Goal: Find specific page/section: Find specific page/section

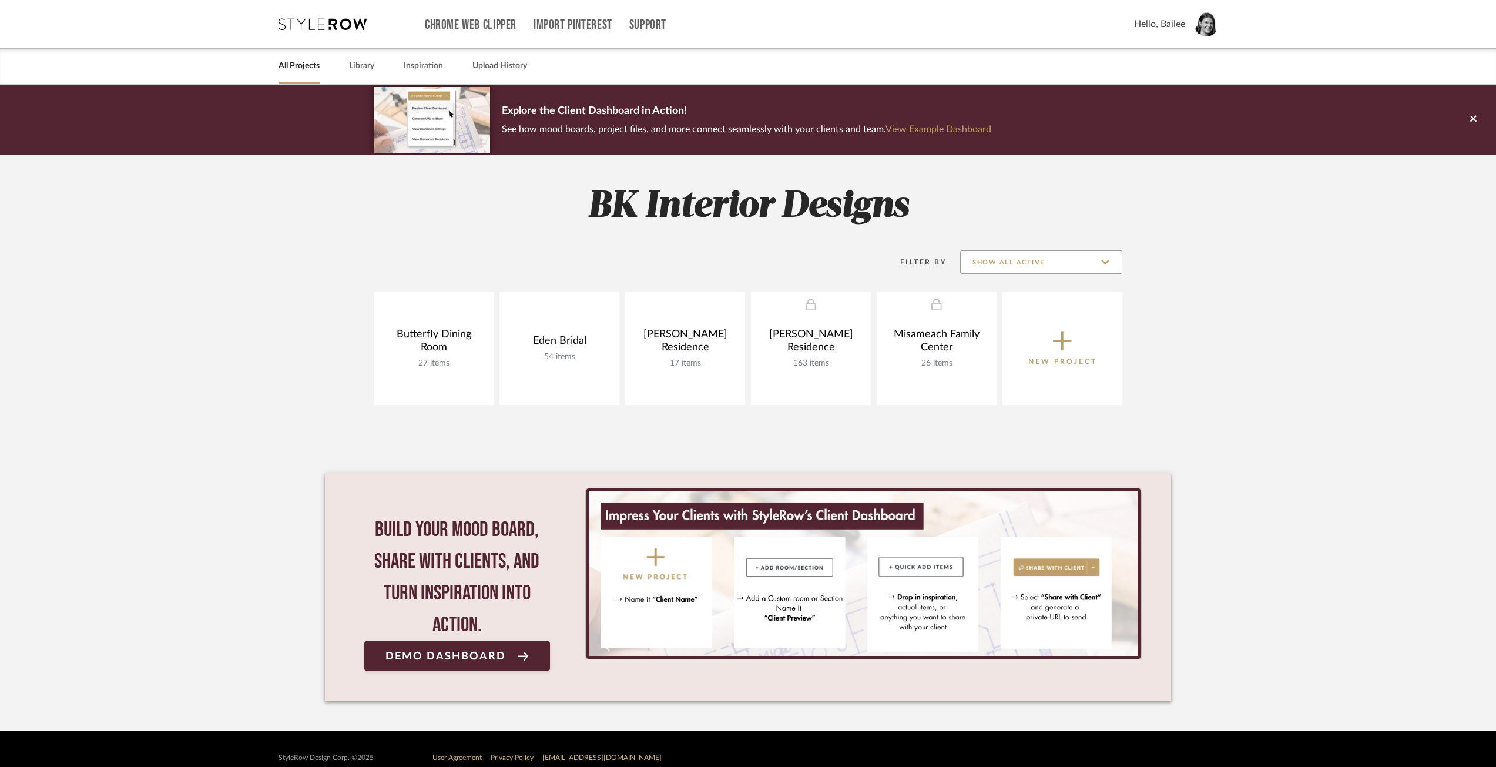
click at [1011, 258] on input "Show All Active" at bounding box center [1041, 262] width 162 height 24
click at [1007, 346] on span "Archived" at bounding box center [1042, 348] width 139 height 10
type input "Archived"
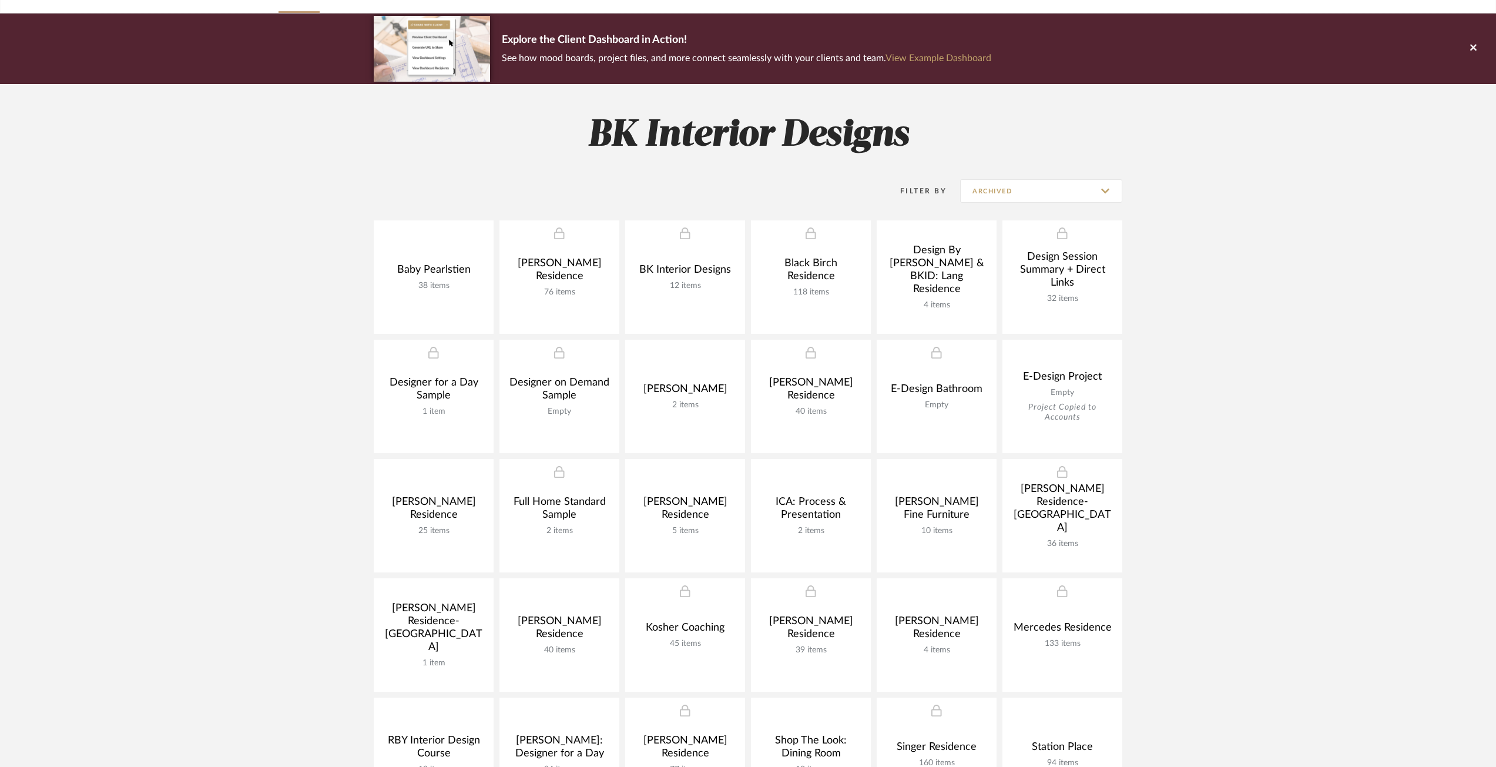
scroll to position [176, 0]
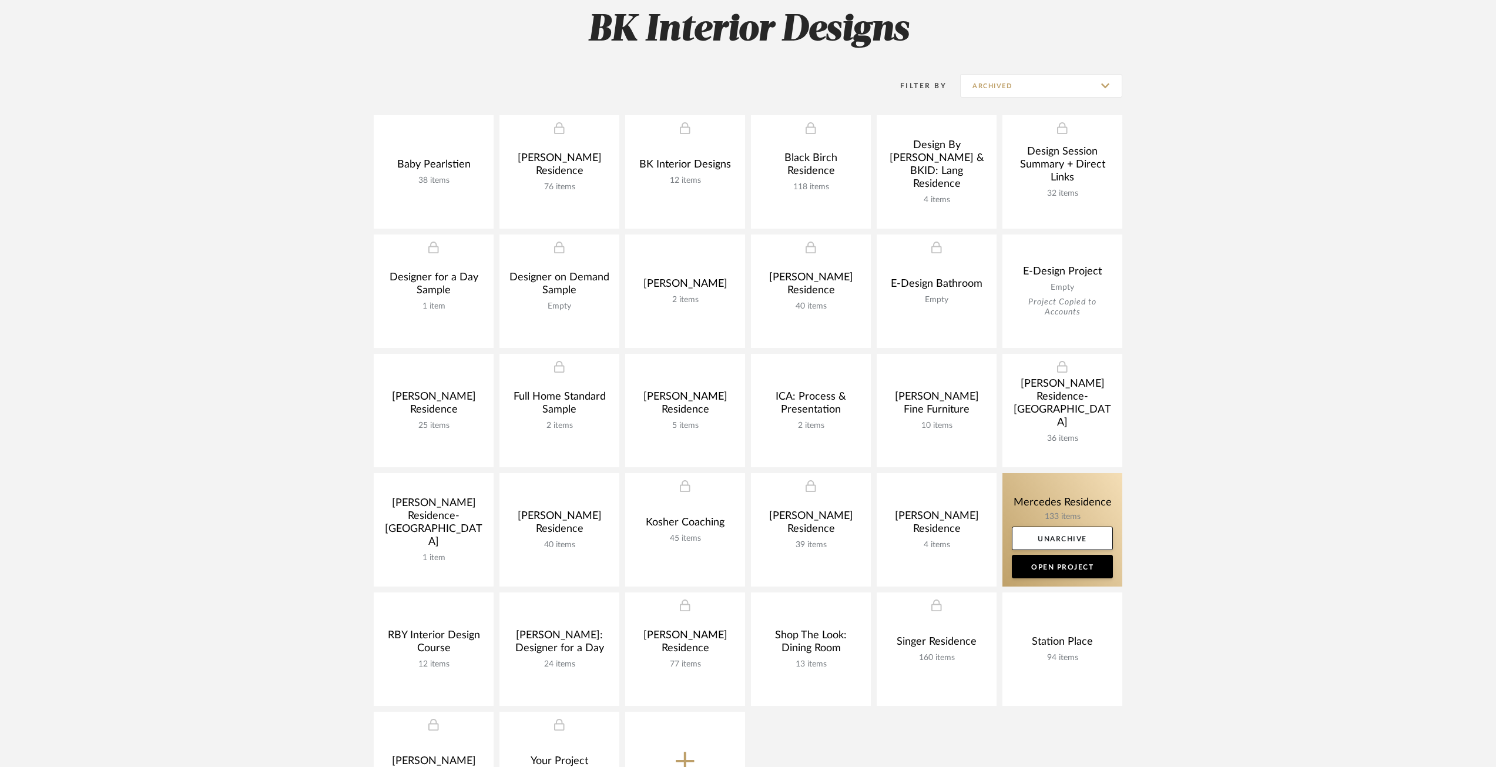
click at [1020, 508] on link at bounding box center [1063, 529] width 120 height 113
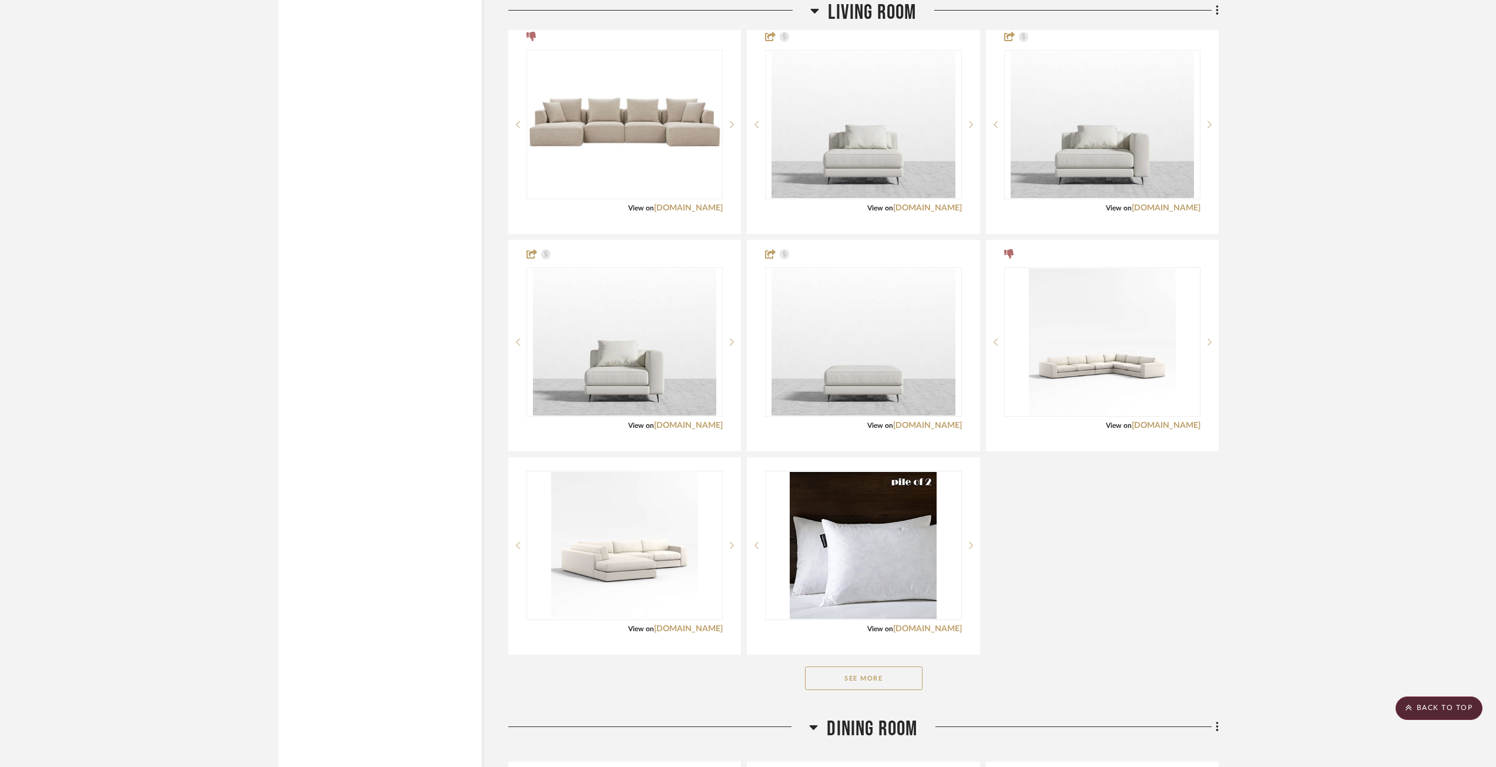
scroll to position [3531, 0]
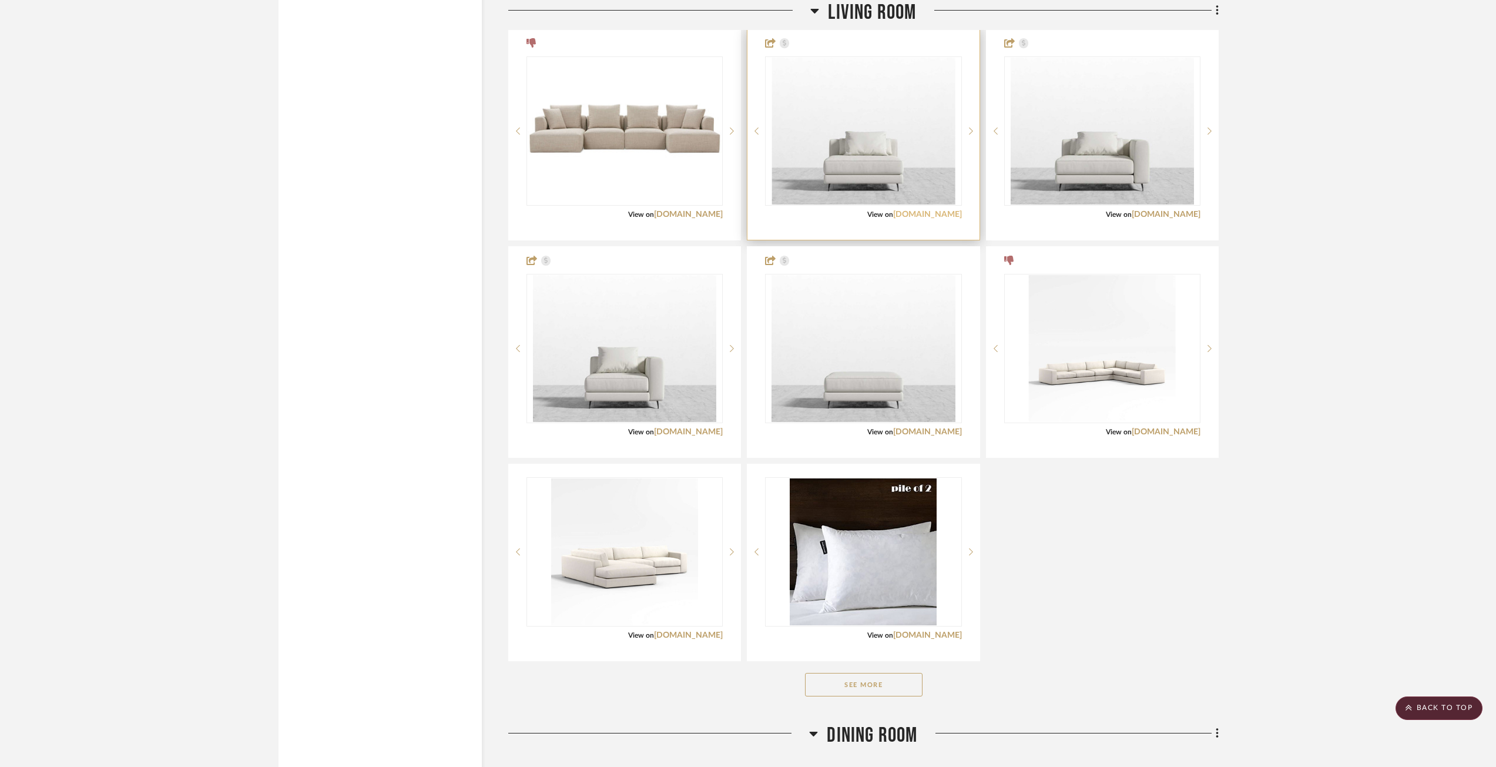
click at [911, 212] on link "[DOMAIN_NAME]" at bounding box center [927, 214] width 69 height 8
click at [1150, 210] on link "[DOMAIN_NAME]" at bounding box center [1166, 214] width 69 height 8
click at [884, 175] on img "0" at bounding box center [864, 131] width 184 height 147
click at [844, 142] on img "0" at bounding box center [864, 131] width 184 height 147
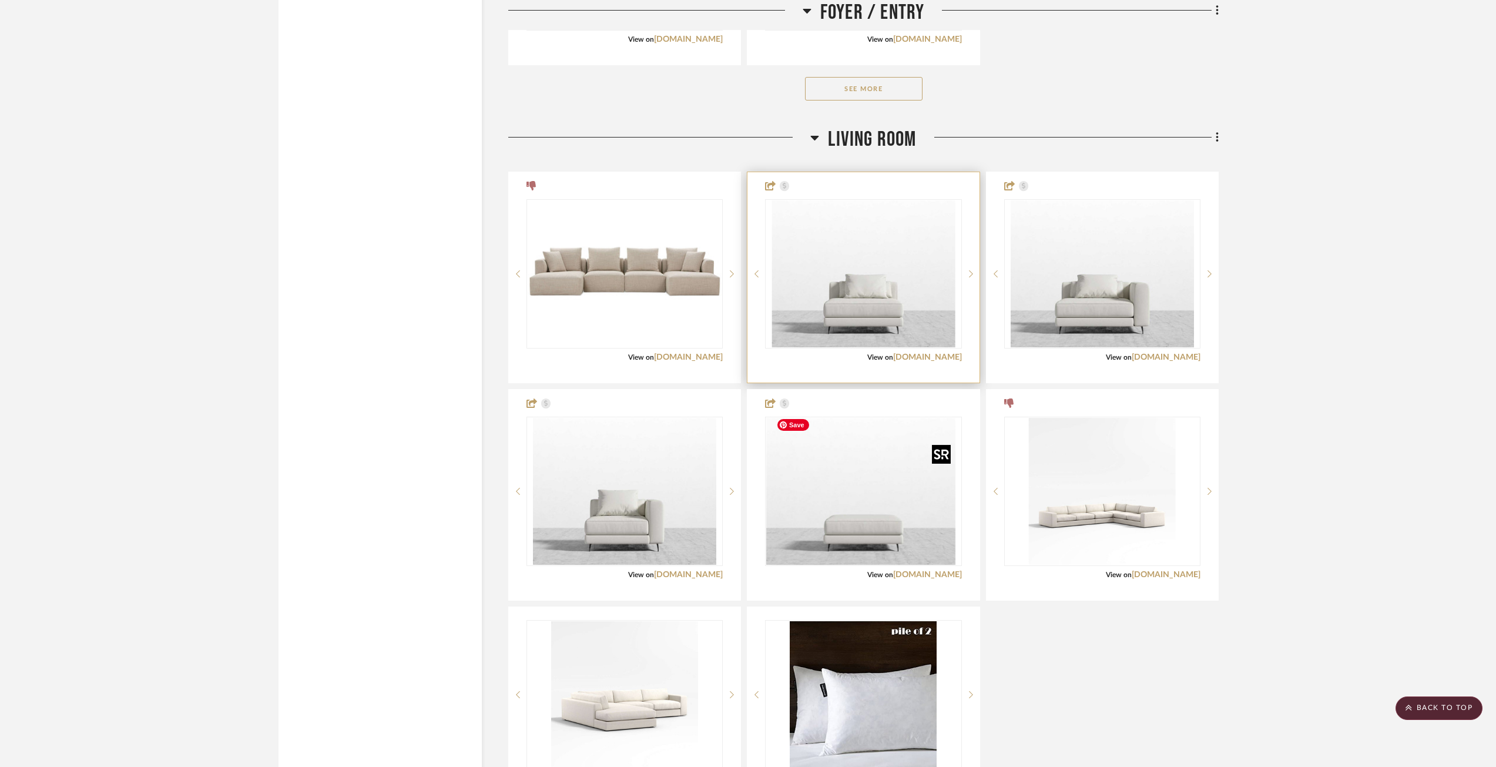
scroll to position [3354, 0]
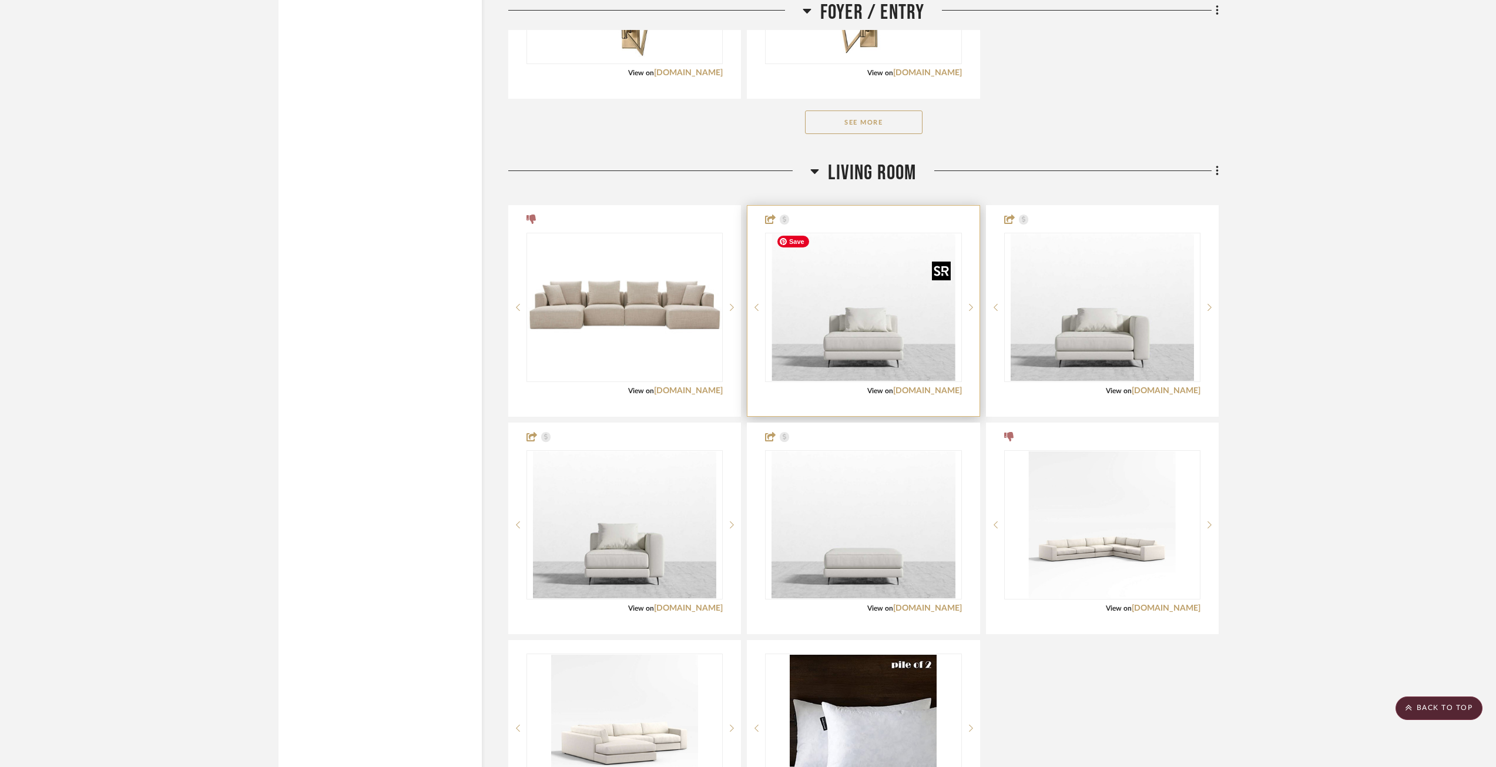
click at [829, 300] on img "0" at bounding box center [864, 307] width 184 height 147
click at [822, 280] on img "0" at bounding box center [864, 307] width 184 height 147
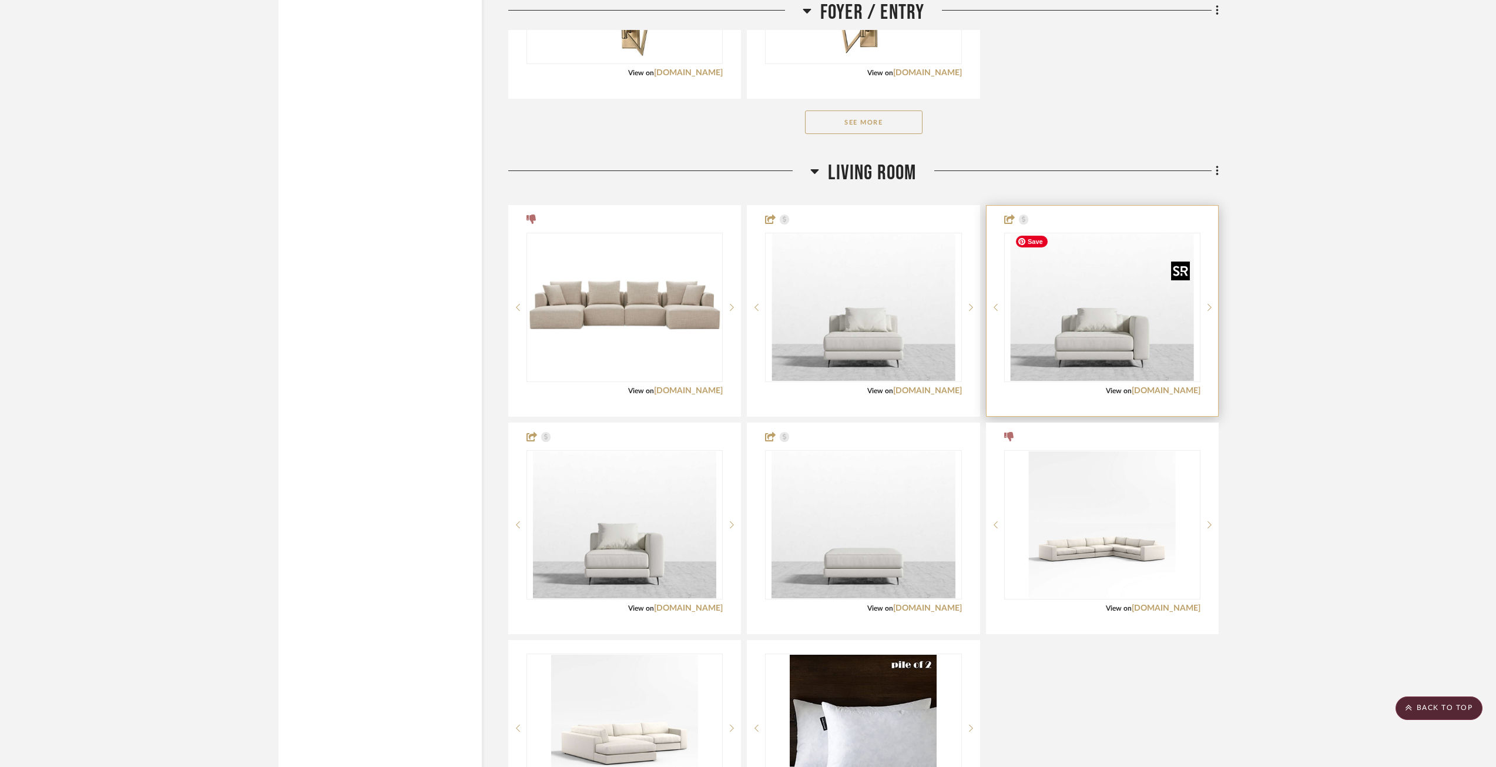
click at [0, 0] on img at bounding box center [0, 0] width 0 height 0
click at [1059, 291] on img "0" at bounding box center [1103, 307] width 184 height 147
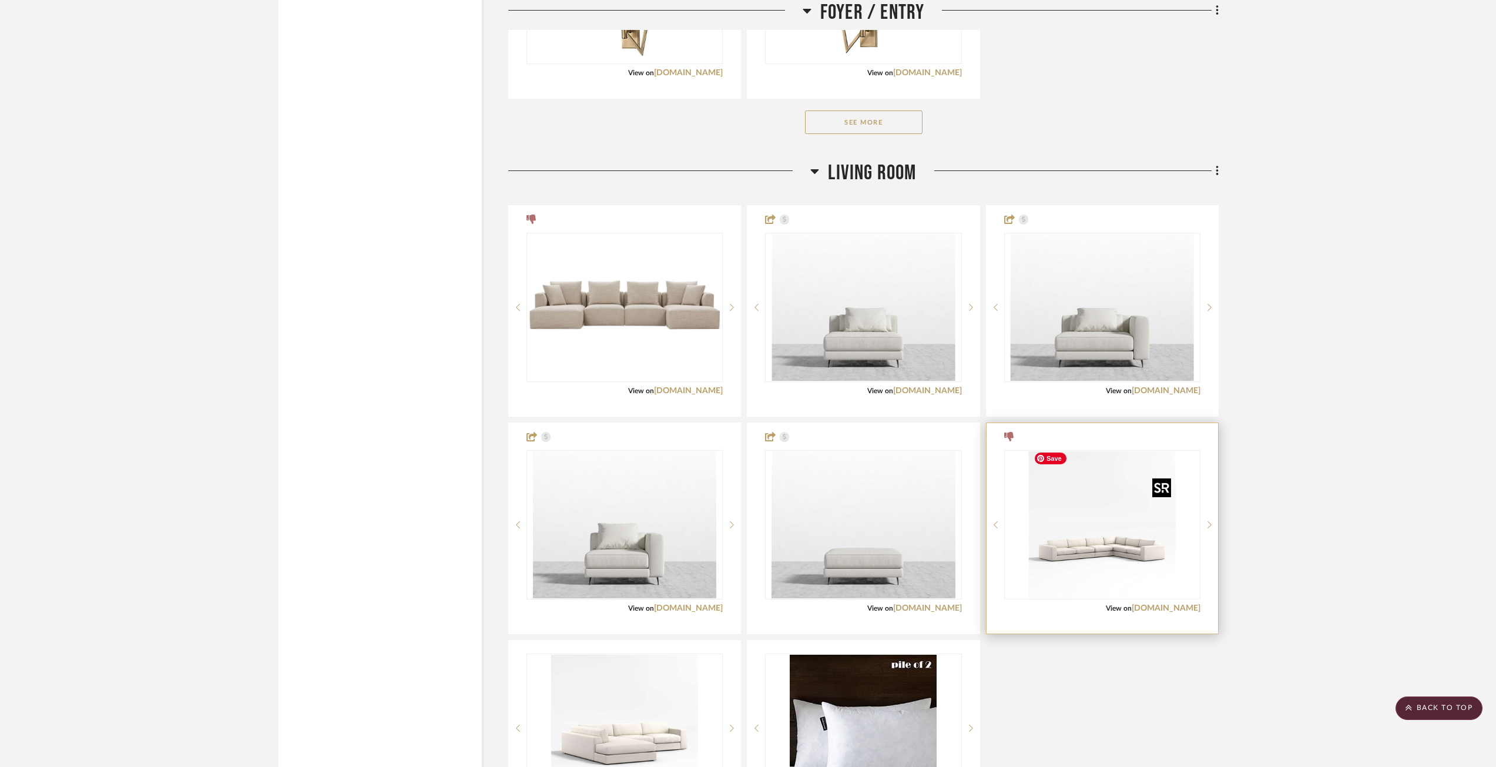
click at [1063, 577] on img "0" at bounding box center [1102, 524] width 147 height 147
click at [1042, 605] on div "View on [DOMAIN_NAME]" at bounding box center [1102, 608] width 196 height 11
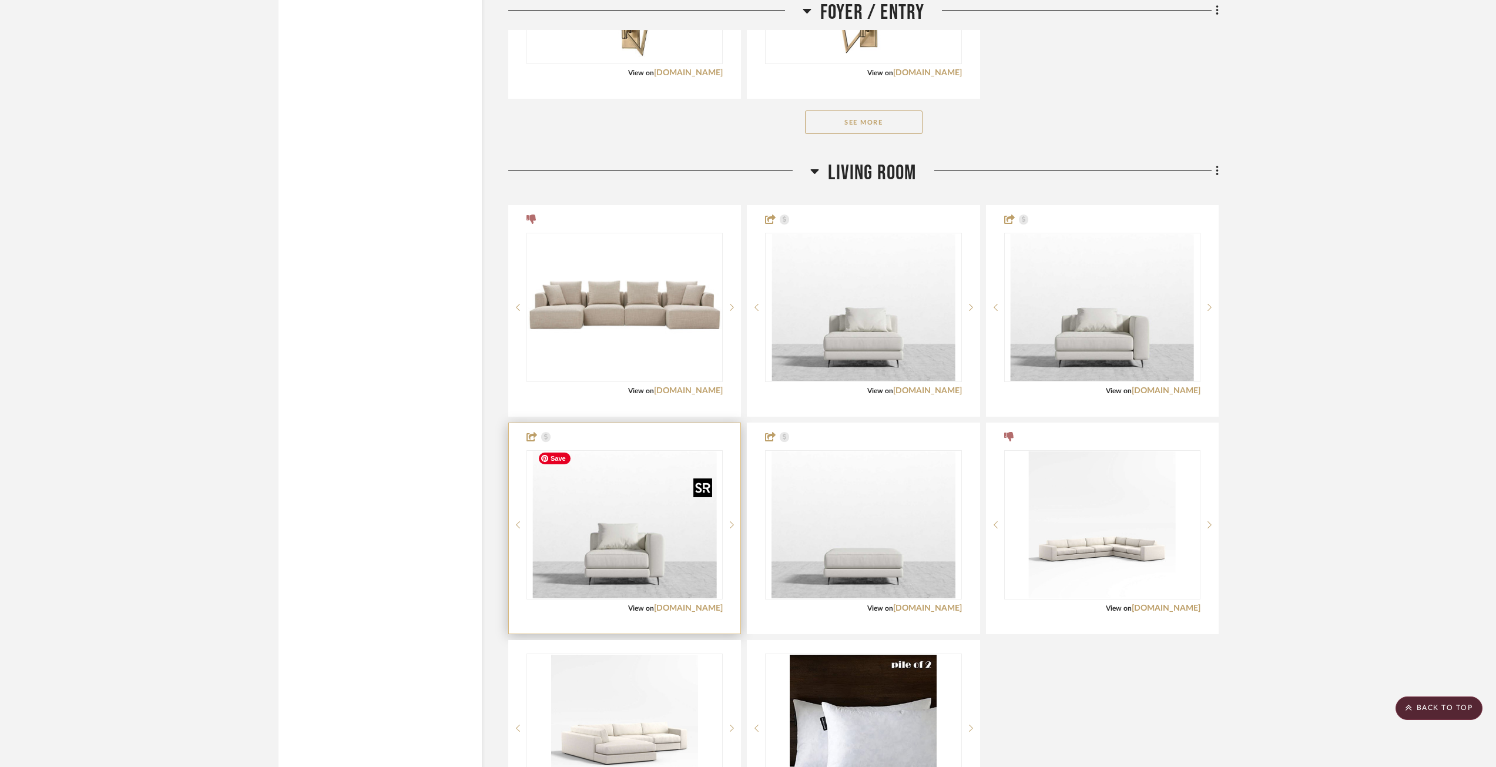
click at [590, 524] on img "0" at bounding box center [625, 524] width 184 height 147
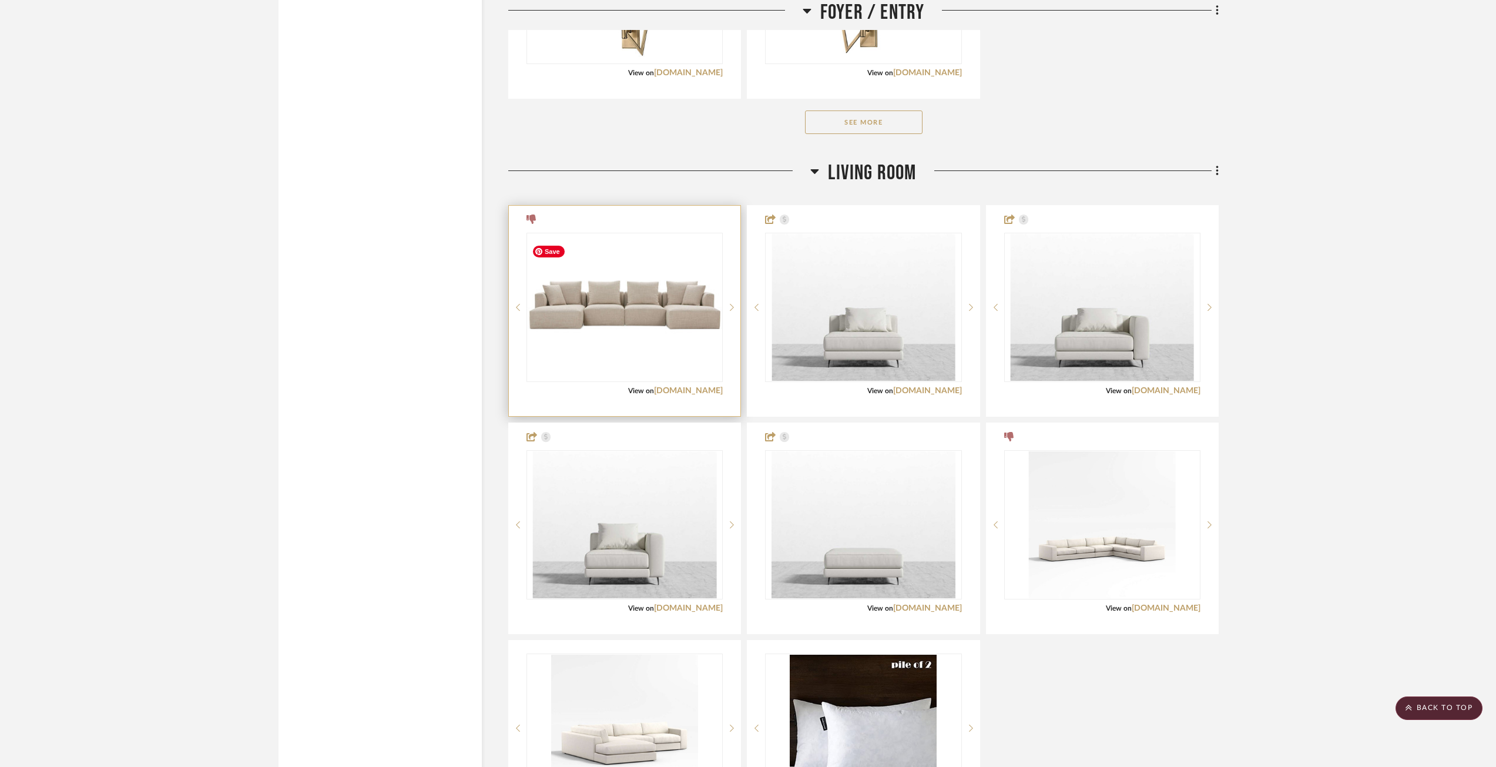
click at [574, 226] on div at bounding box center [625, 311] width 232 height 210
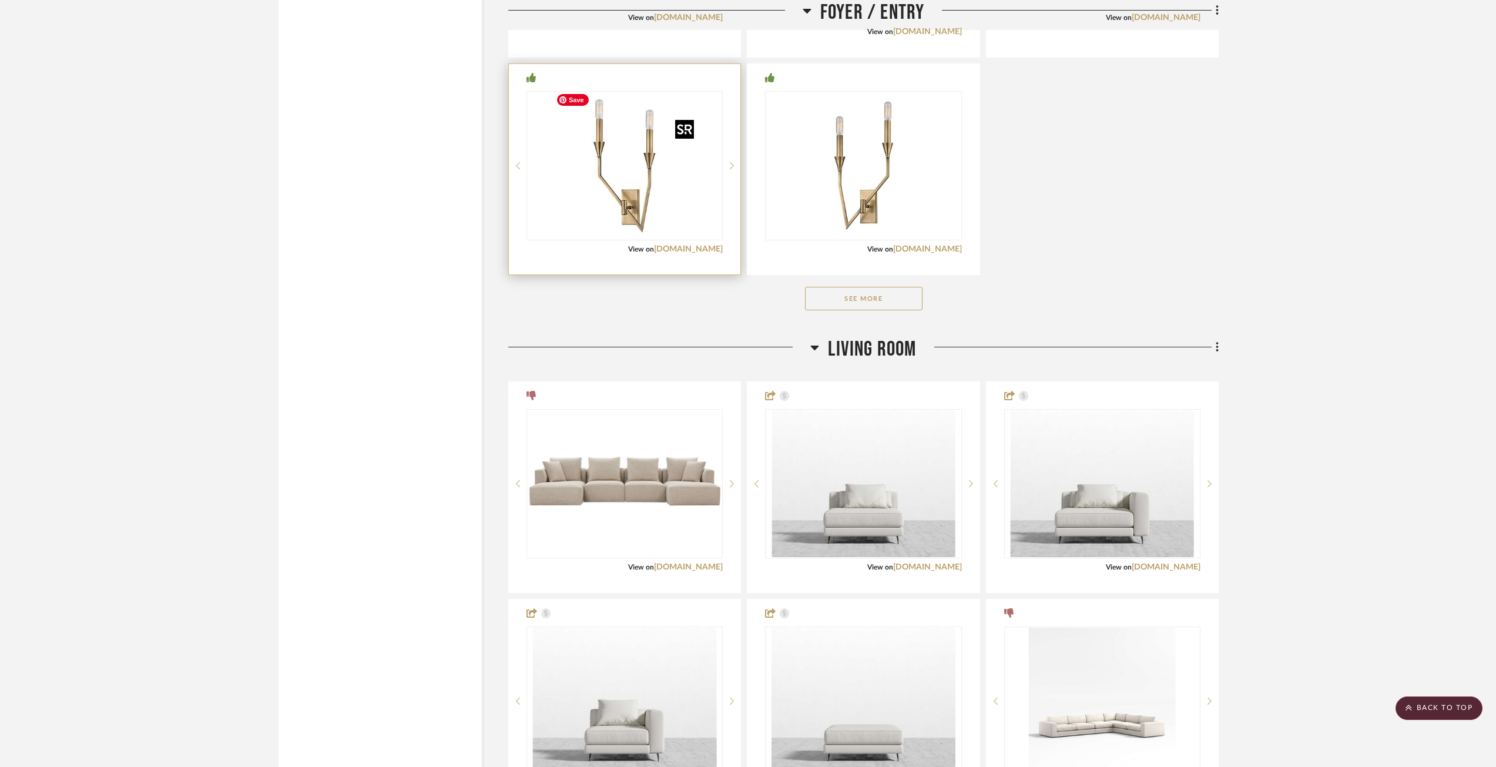
click at [0, 0] on img at bounding box center [0, 0] width 0 height 0
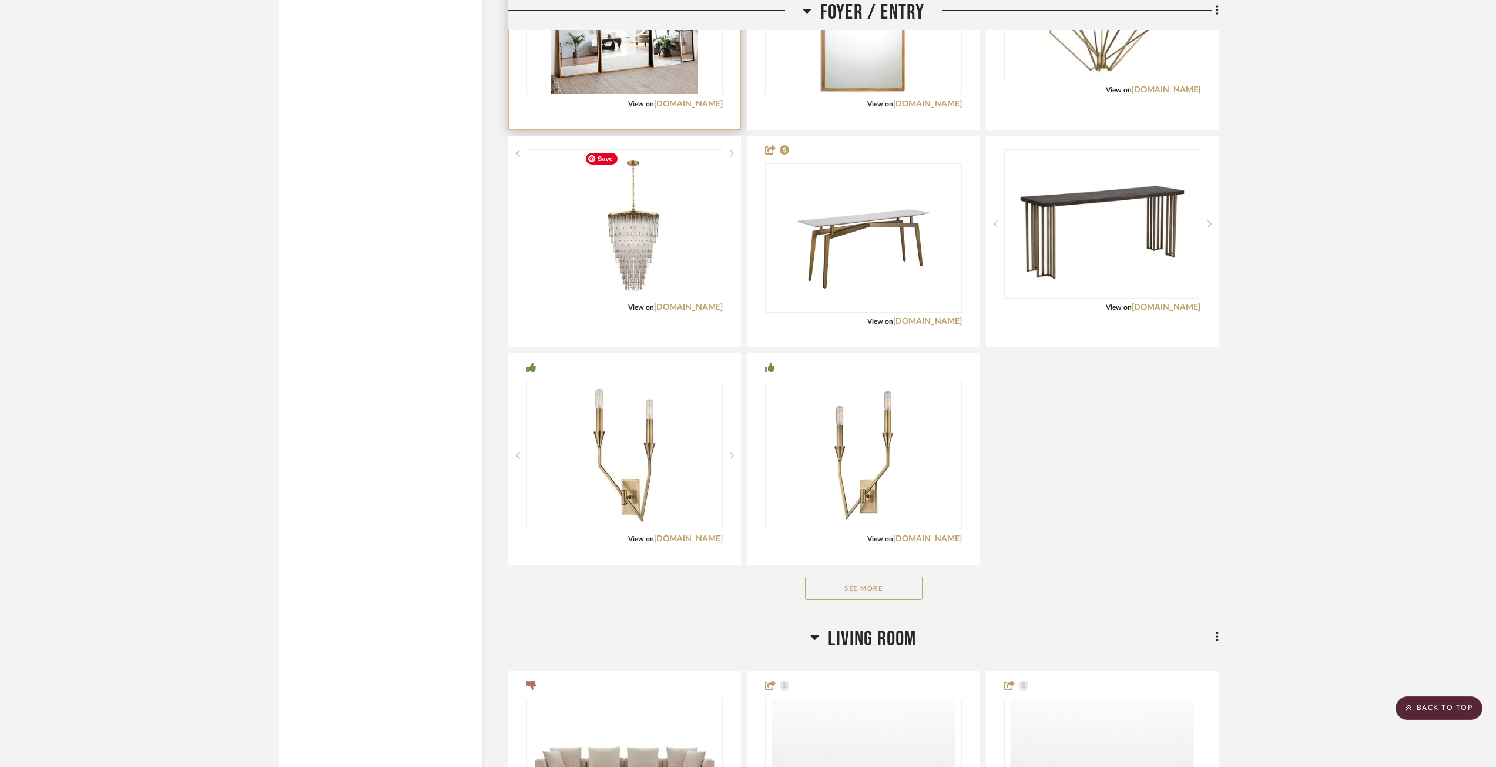
scroll to position [2767, 0]
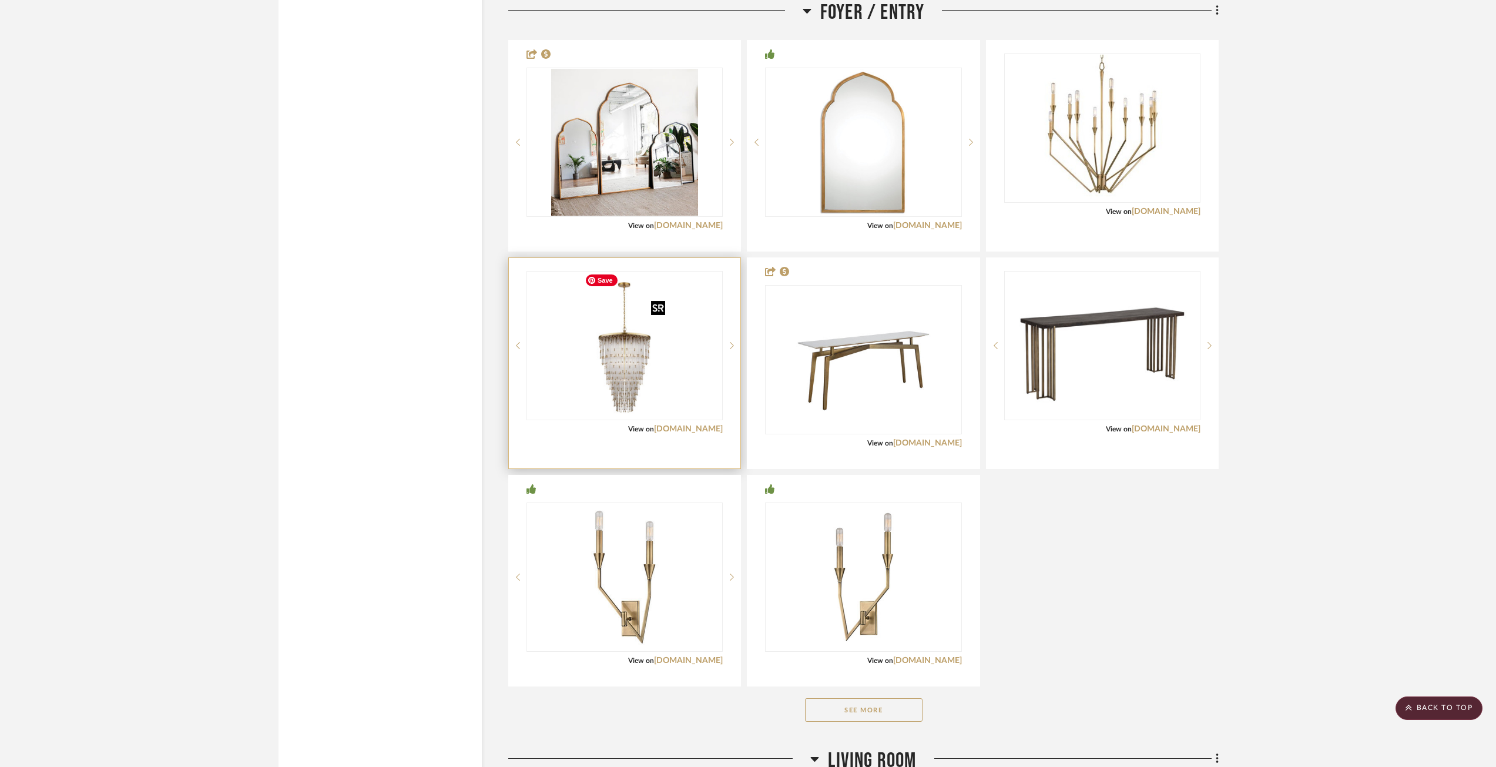
click at [637, 312] on div at bounding box center [625, 345] width 196 height 149
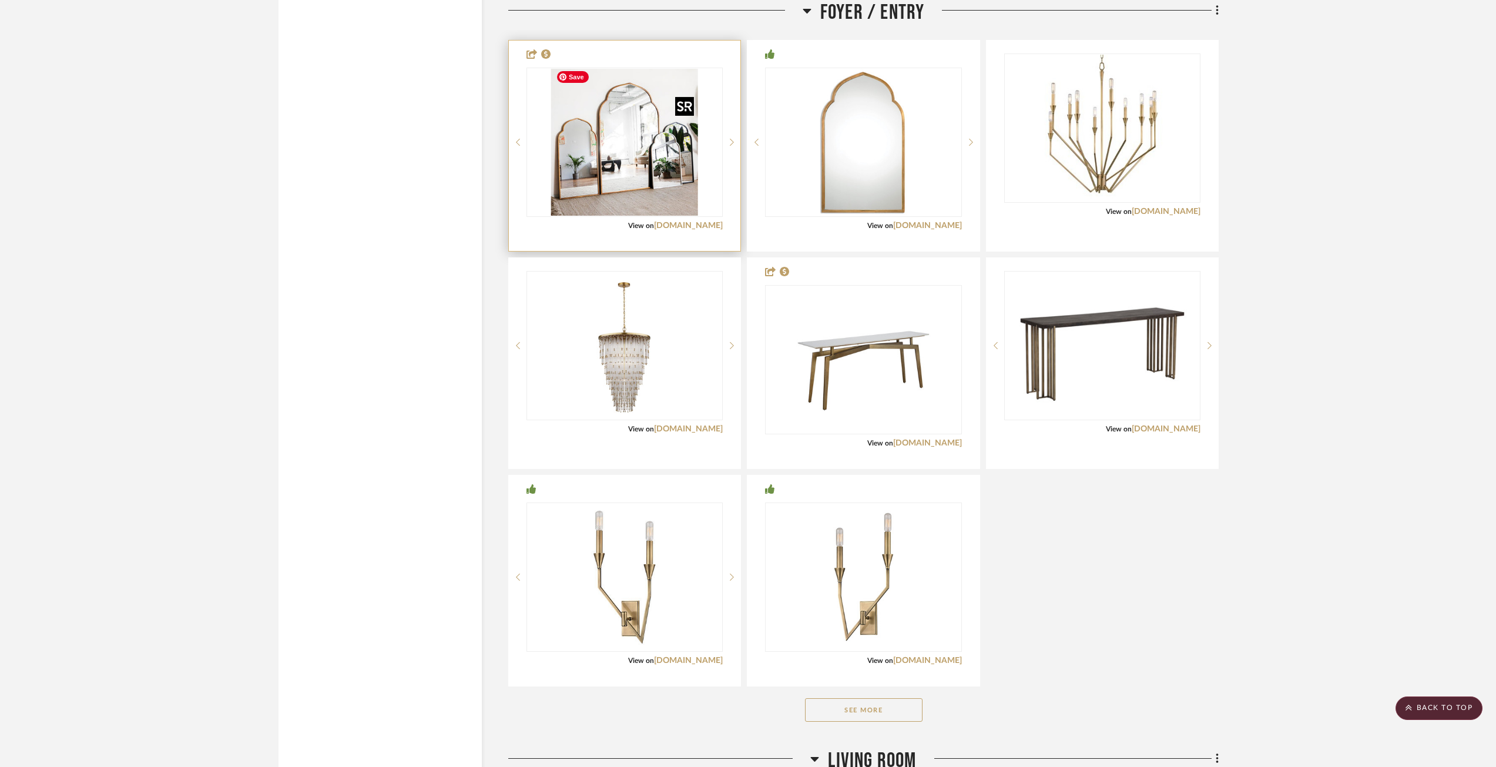
click at [0, 0] on img at bounding box center [0, 0] width 0 height 0
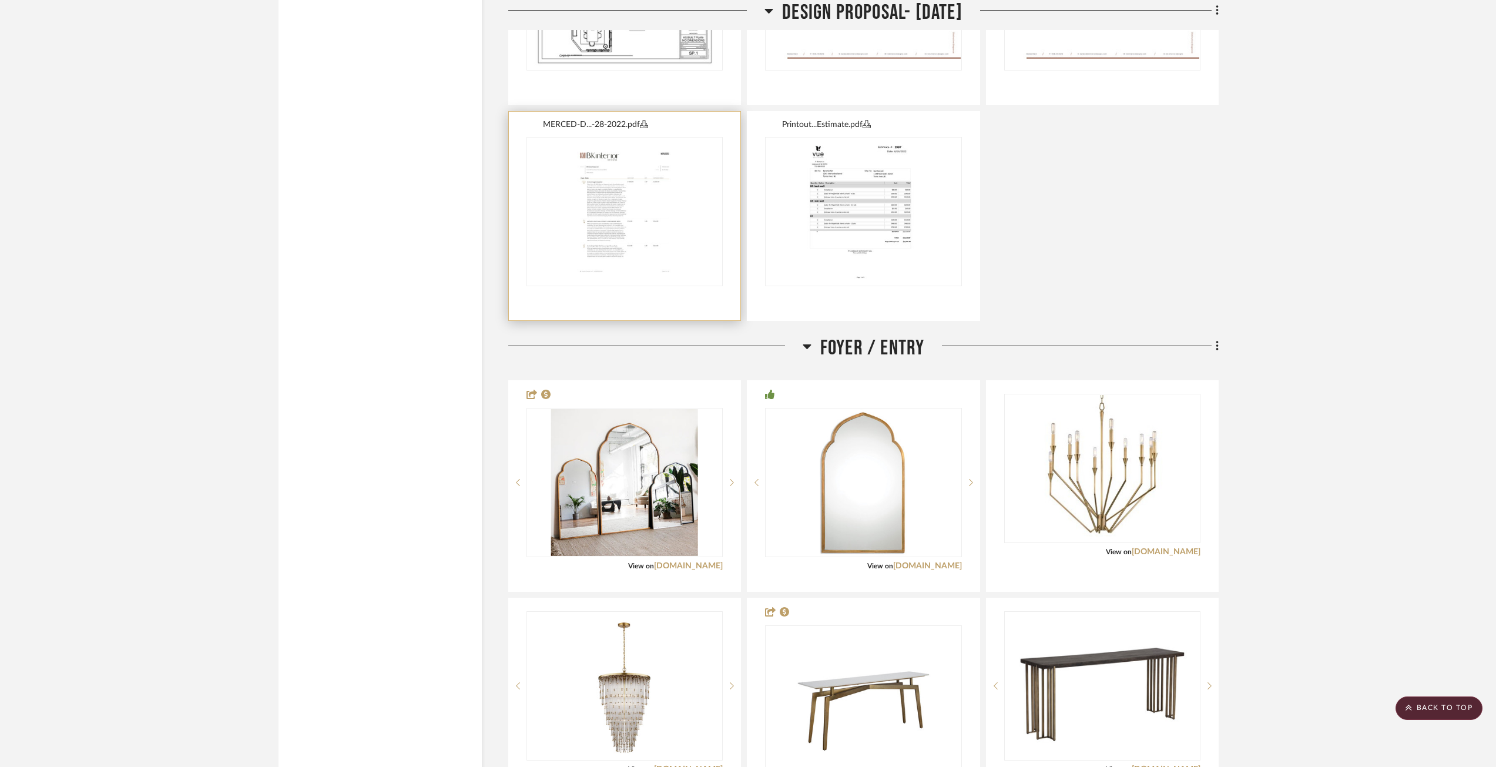
scroll to position [2355, 0]
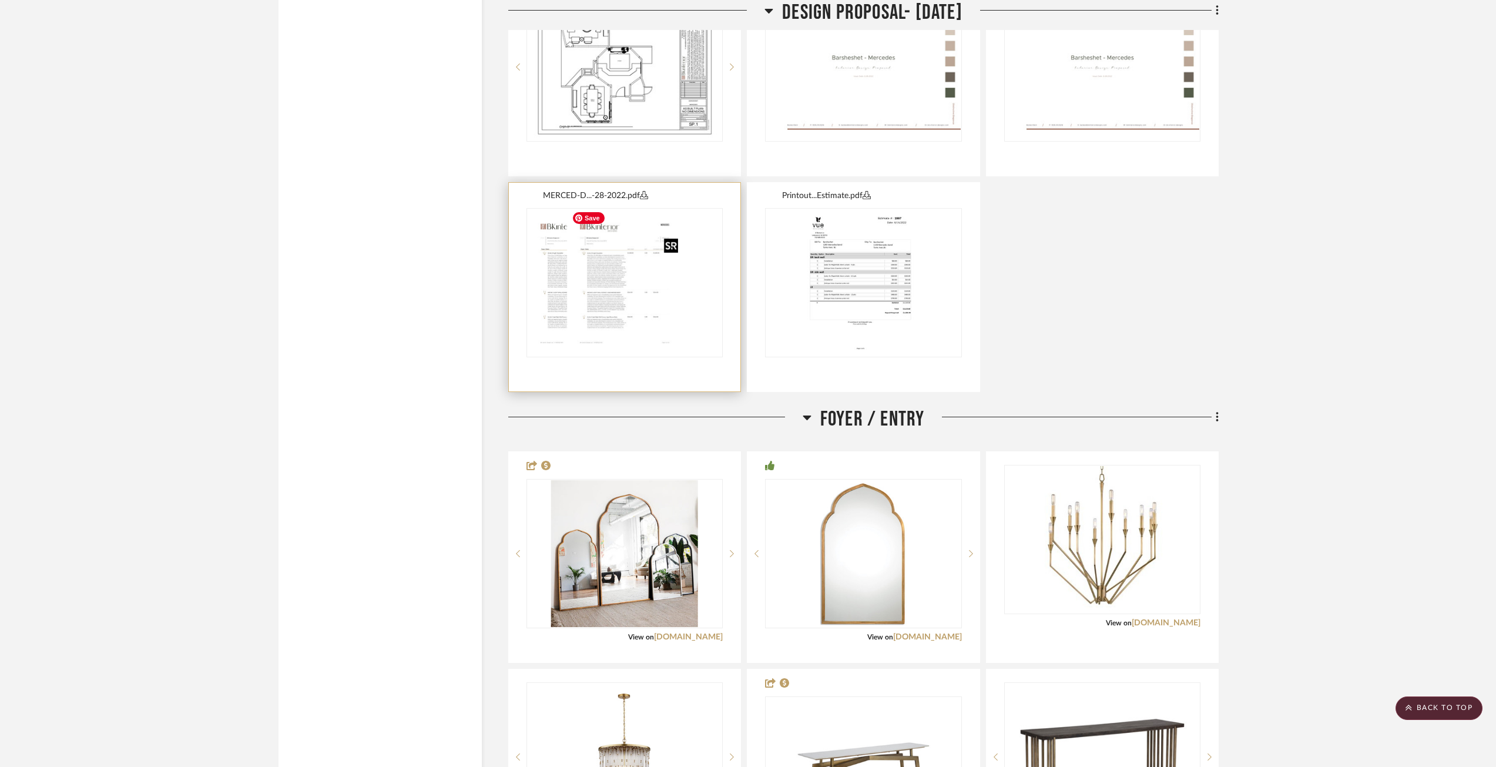
click at [621, 279] on div at bounding box center [625, 282] width 196 height 149
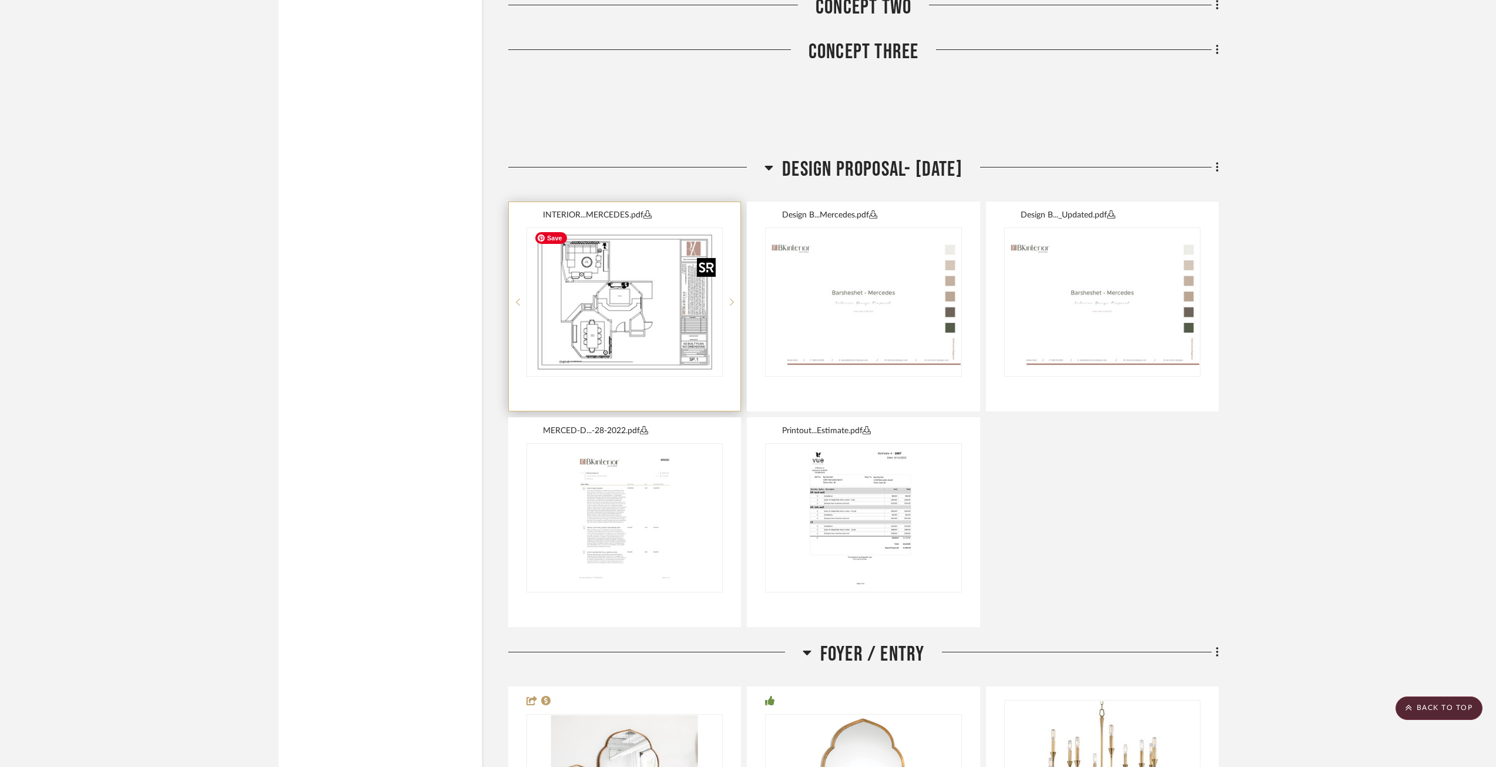
click at [0, 0] on img at bounding box center [0, 0] width 0 height 0
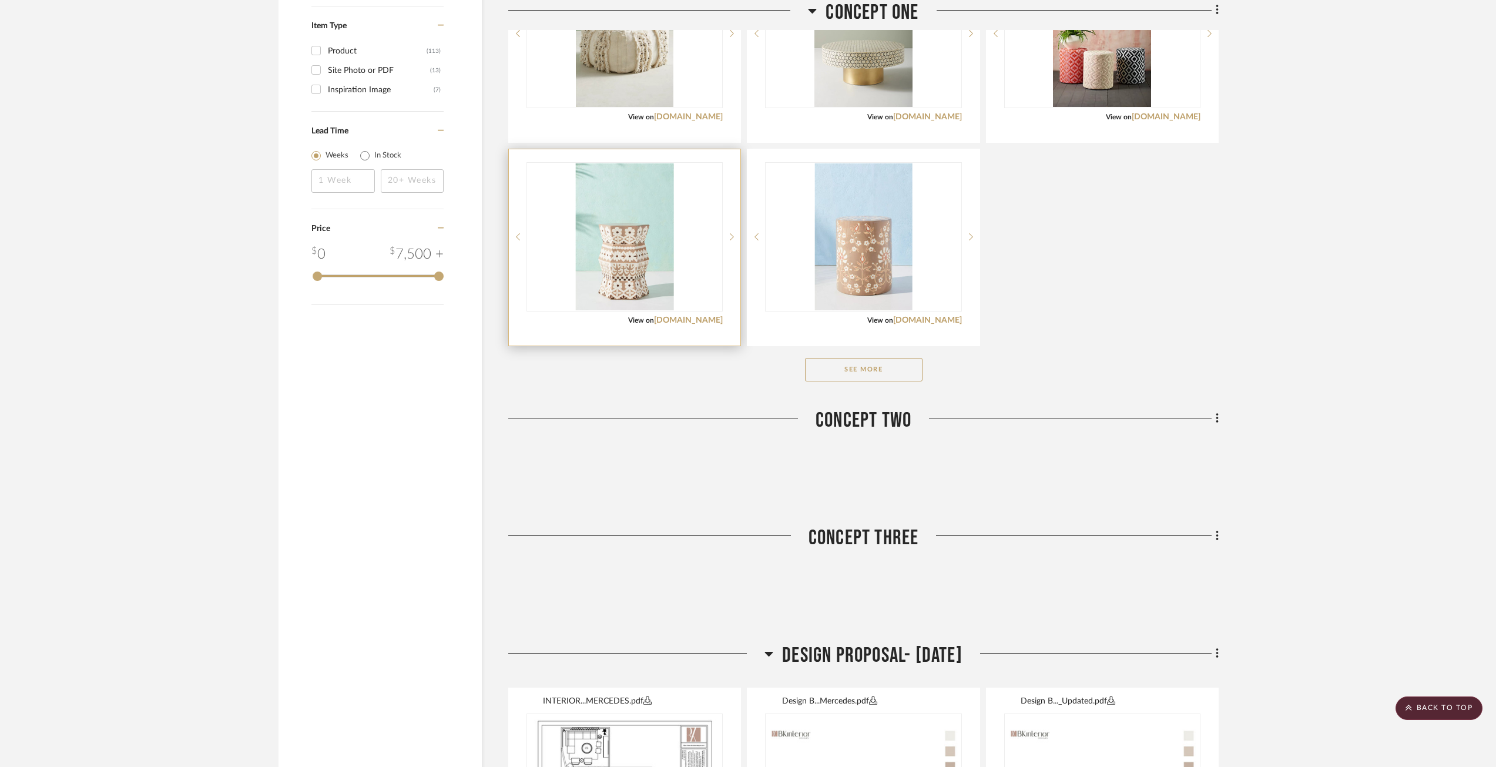
scroll to position [1591, 0]
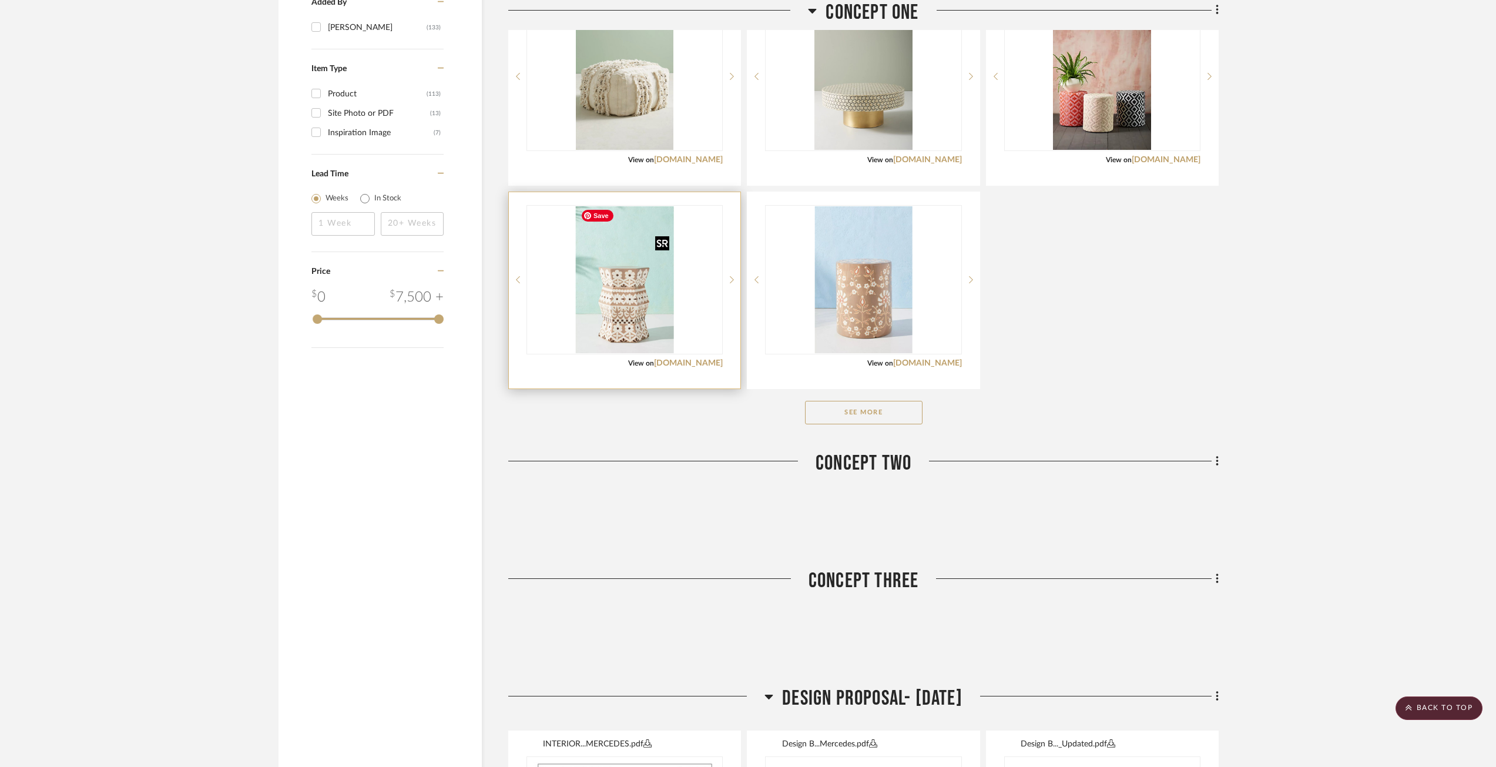
click at [639, 273] on img "0" at bounding box center [625, 279] width 98 height 147
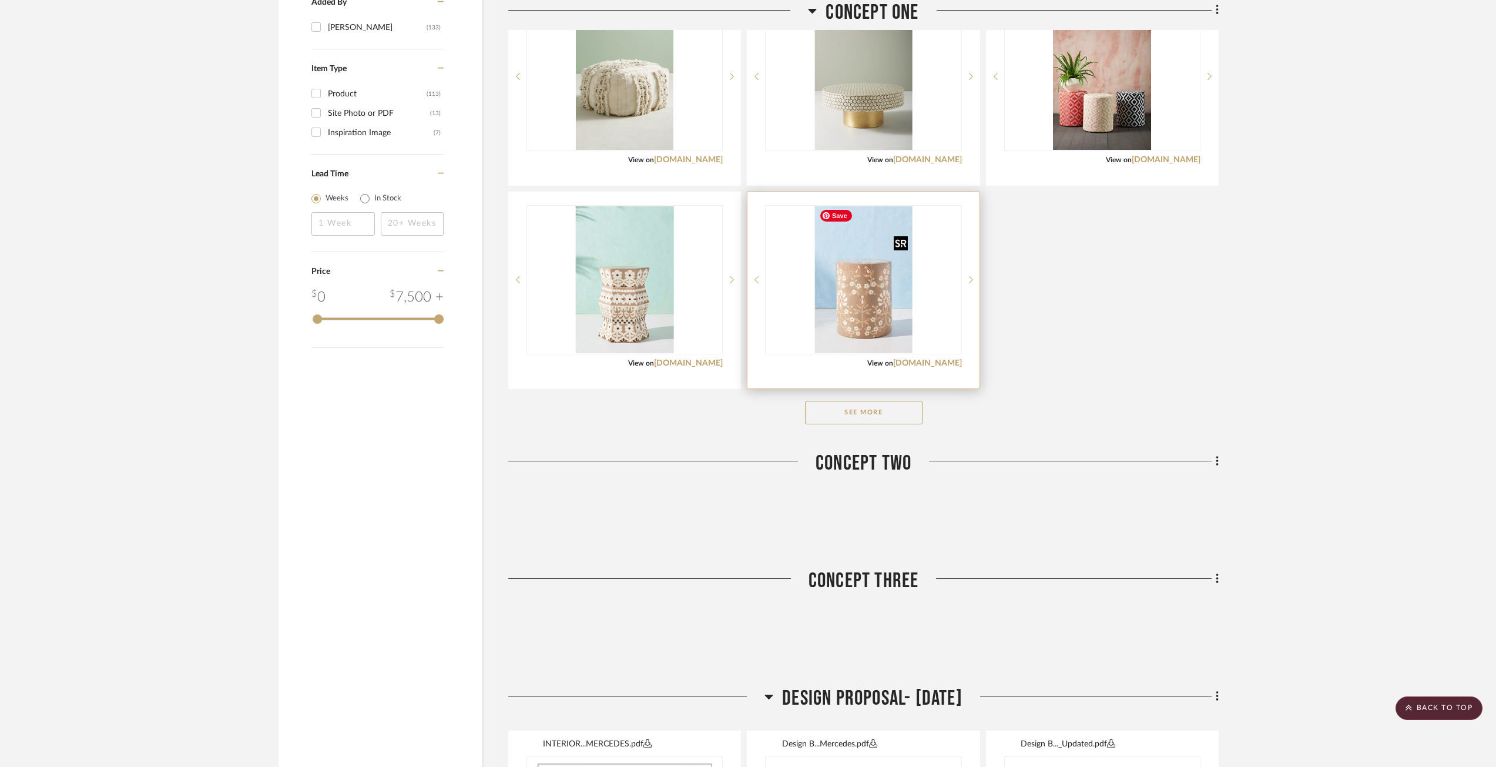
click at [838, 318] on img "0" at bounding box center [864, 279] width 98 height 147
click at [973, 279] on icon at bounding box center [971, 280] width 4 height 8
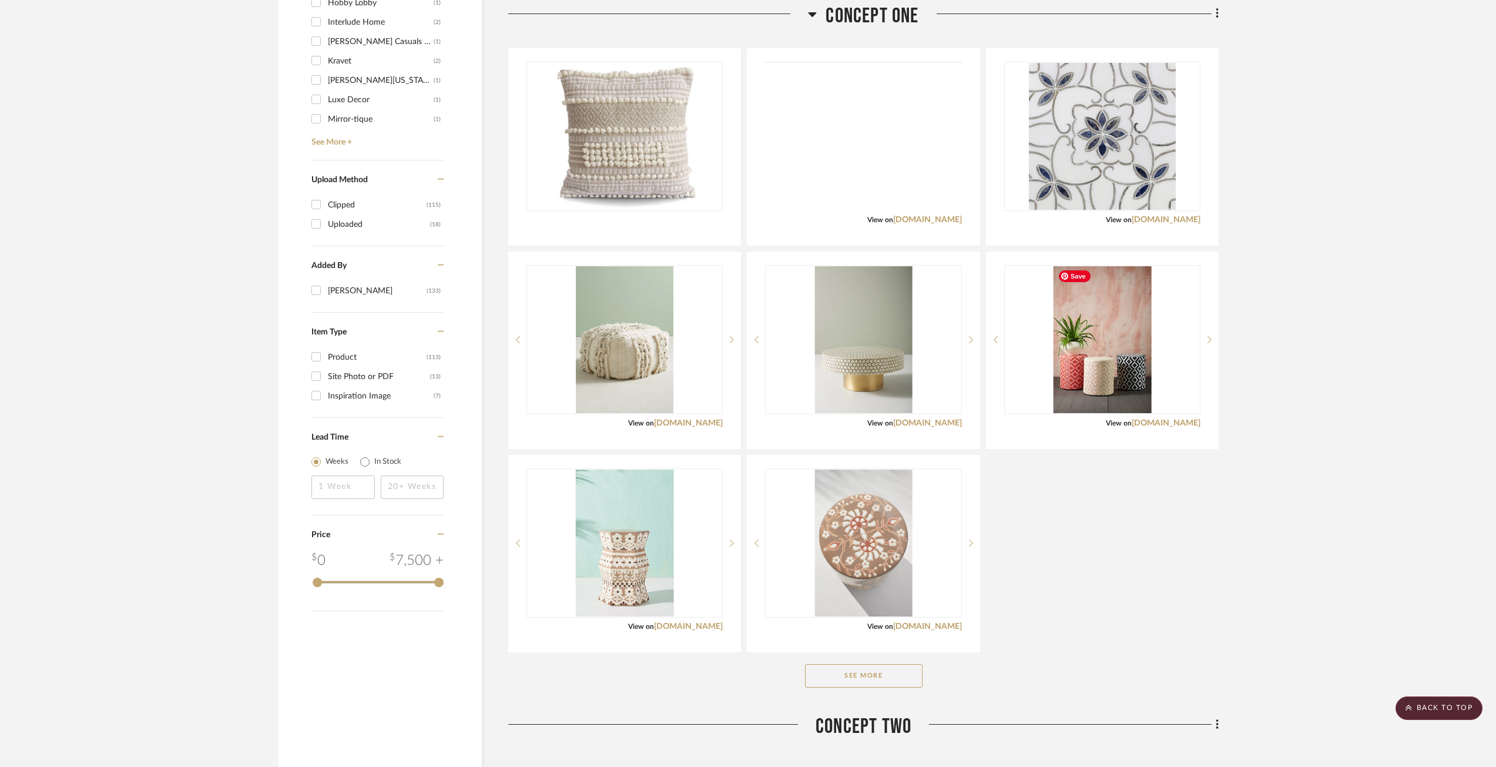
scroll to position [1180, 0]
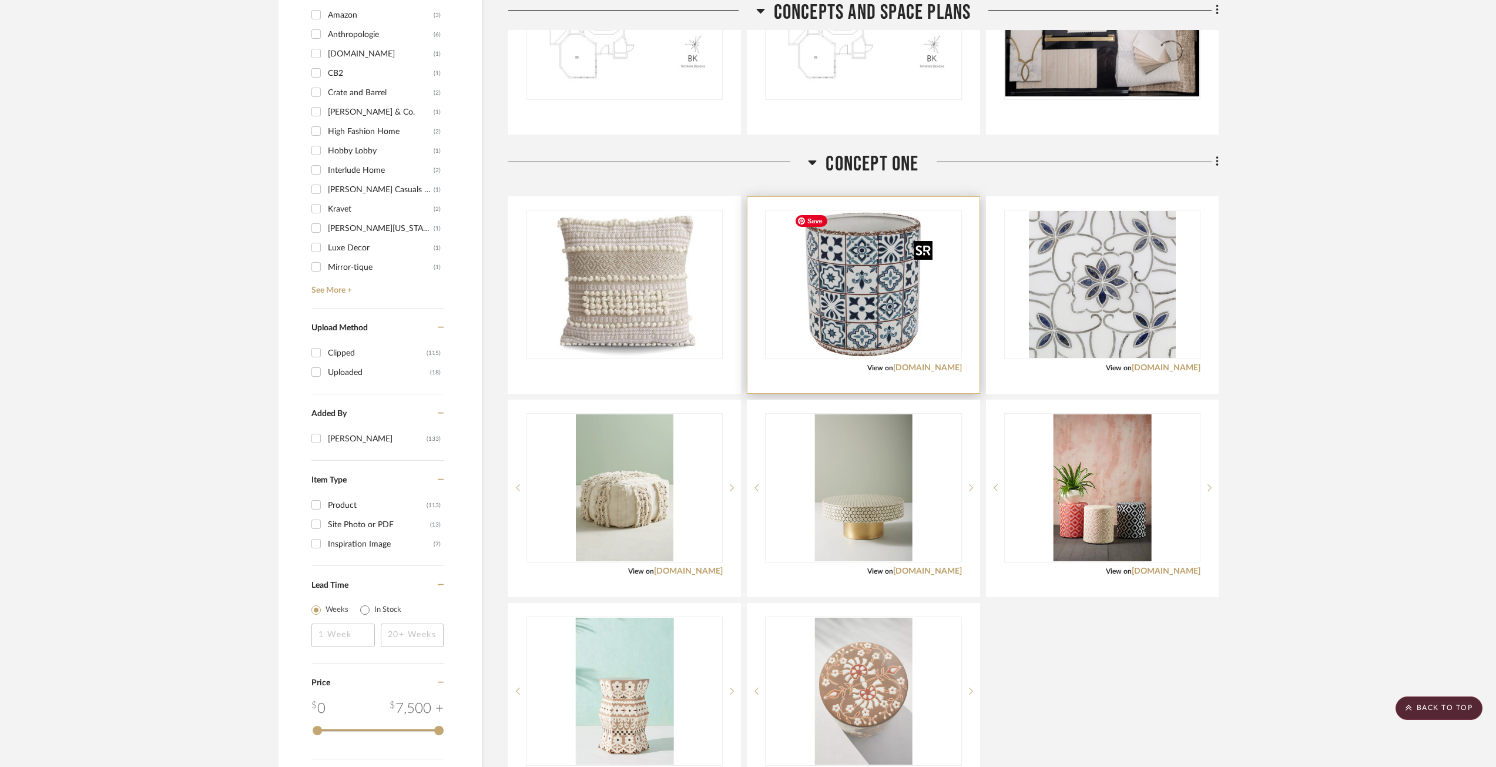
click at [858, 251] on img "0" at bounding box center [863, 284] width 147 height 147
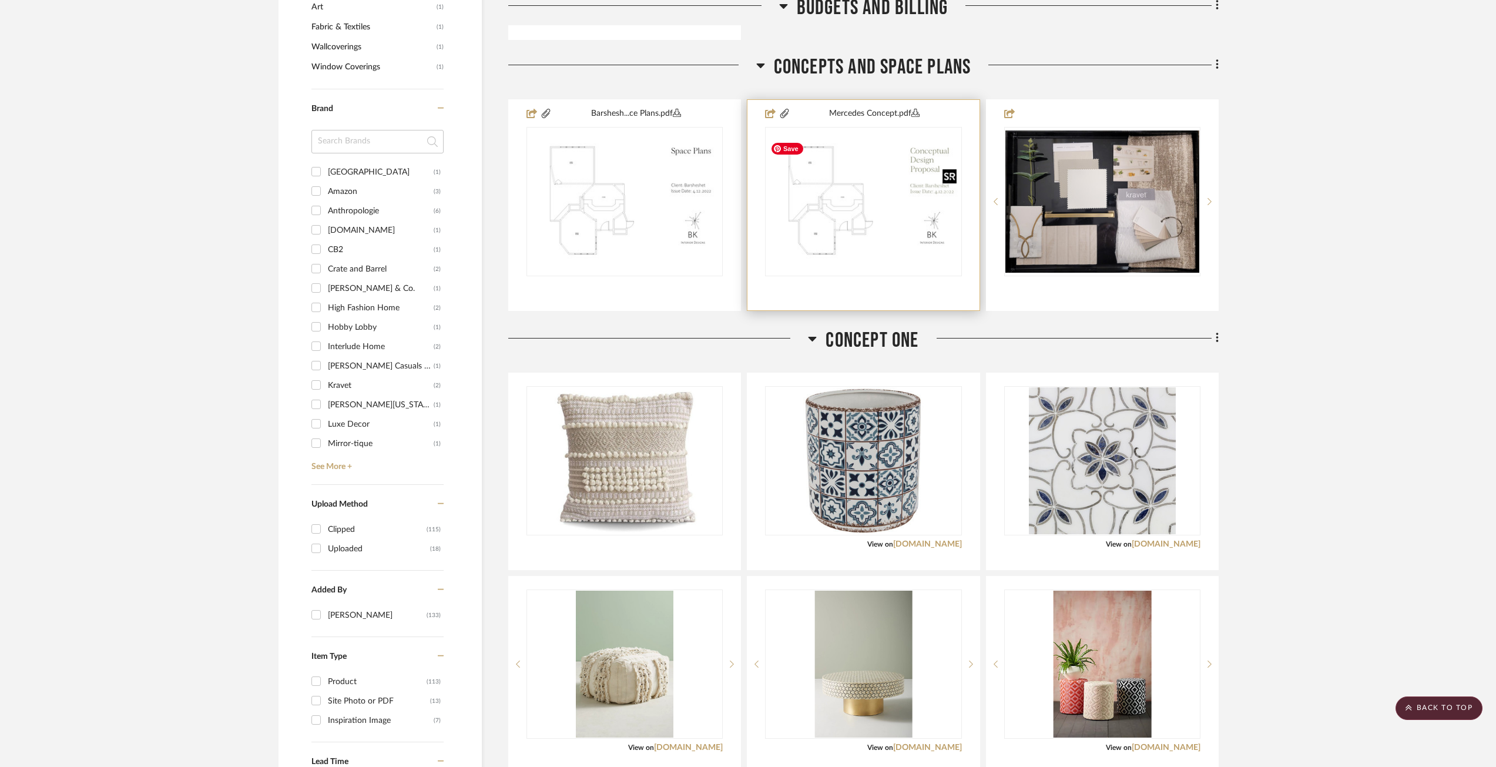
click at [0, 0] on img at bounding box center [0, 0] width 0 height 0
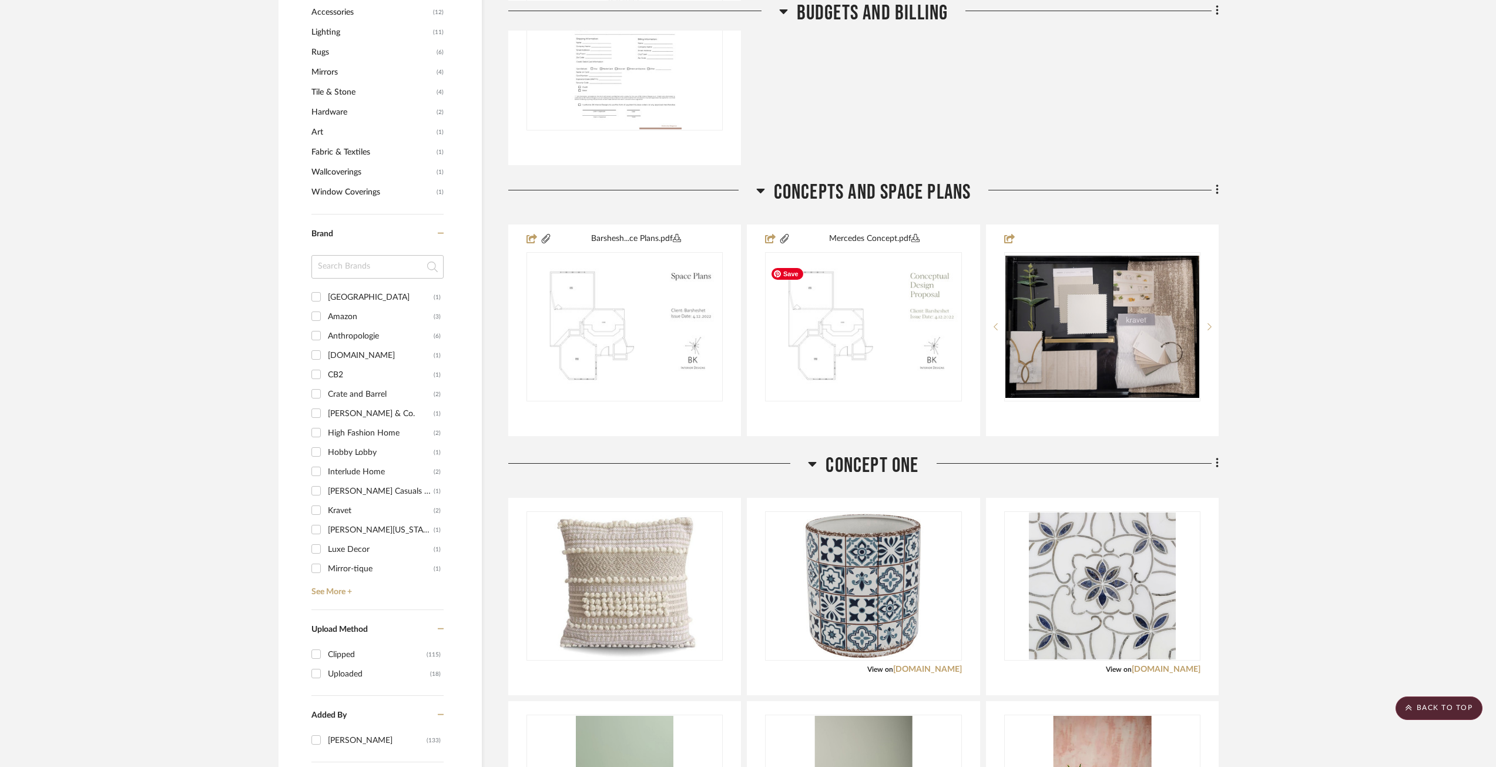
scroll to position [768, 0]
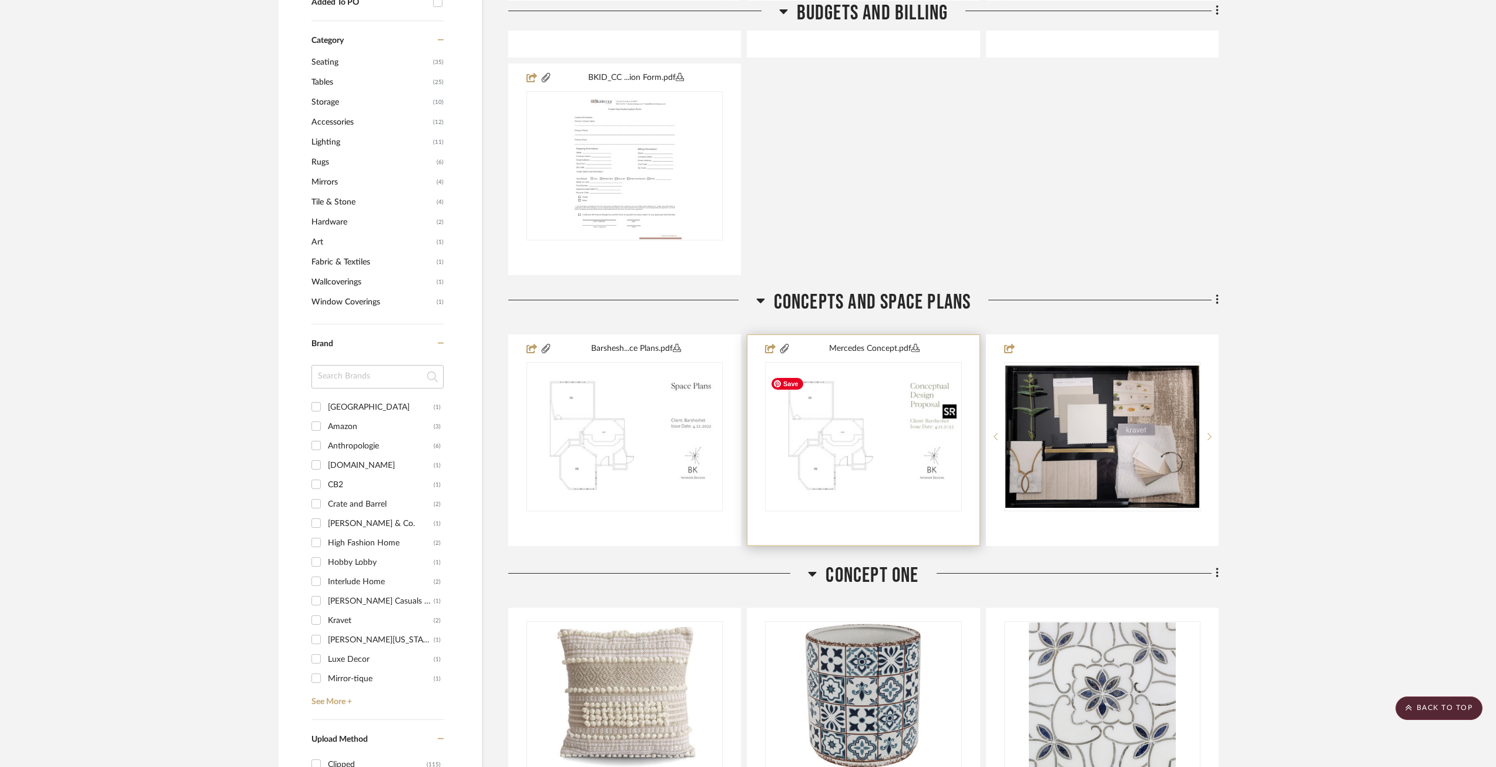
click at [816, 403] on img "0" at bounding box center [863, 436] width 194 height 125
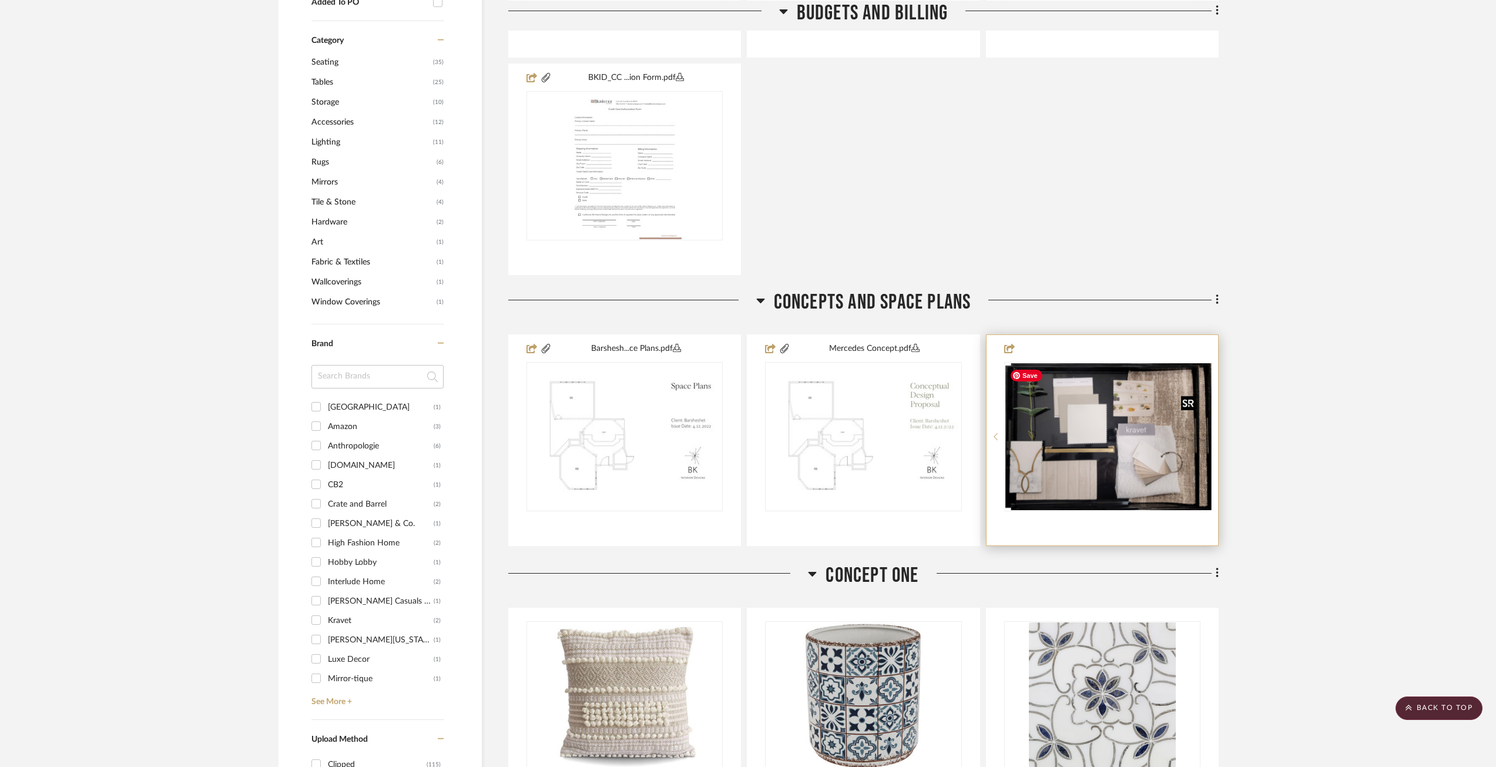
click at [1123, 424] on div at bounding box center [1102, 436] width 196 height 149
click at [1123, 424] on img "0" at bounding box center [1103, 437] width 194 height 143
